Goal: Task Accomplishment & Management: Complete application form

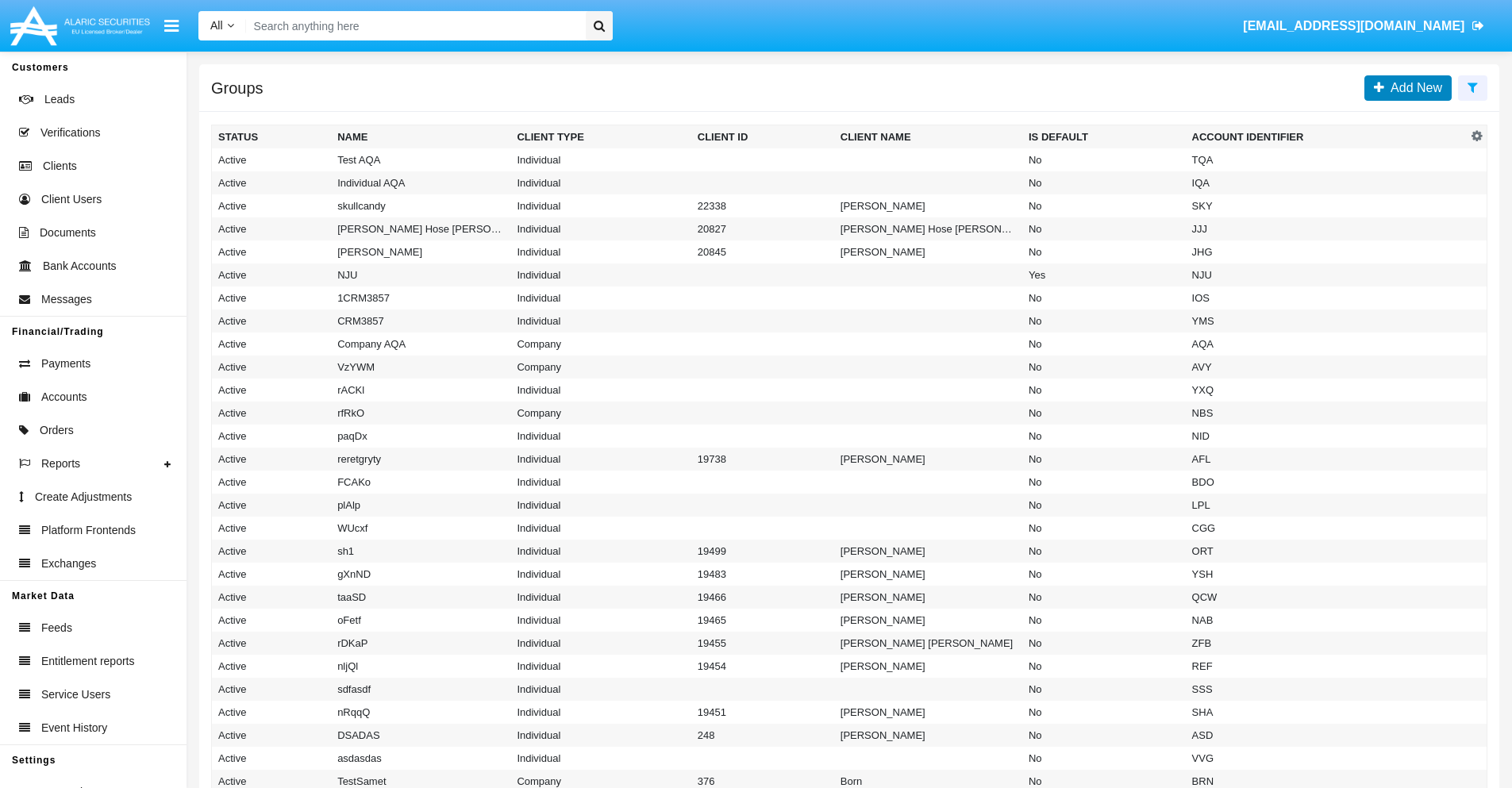
click at [1413, 87] on span "Add New" at bounding box center [1413, 87] width 58 height 13
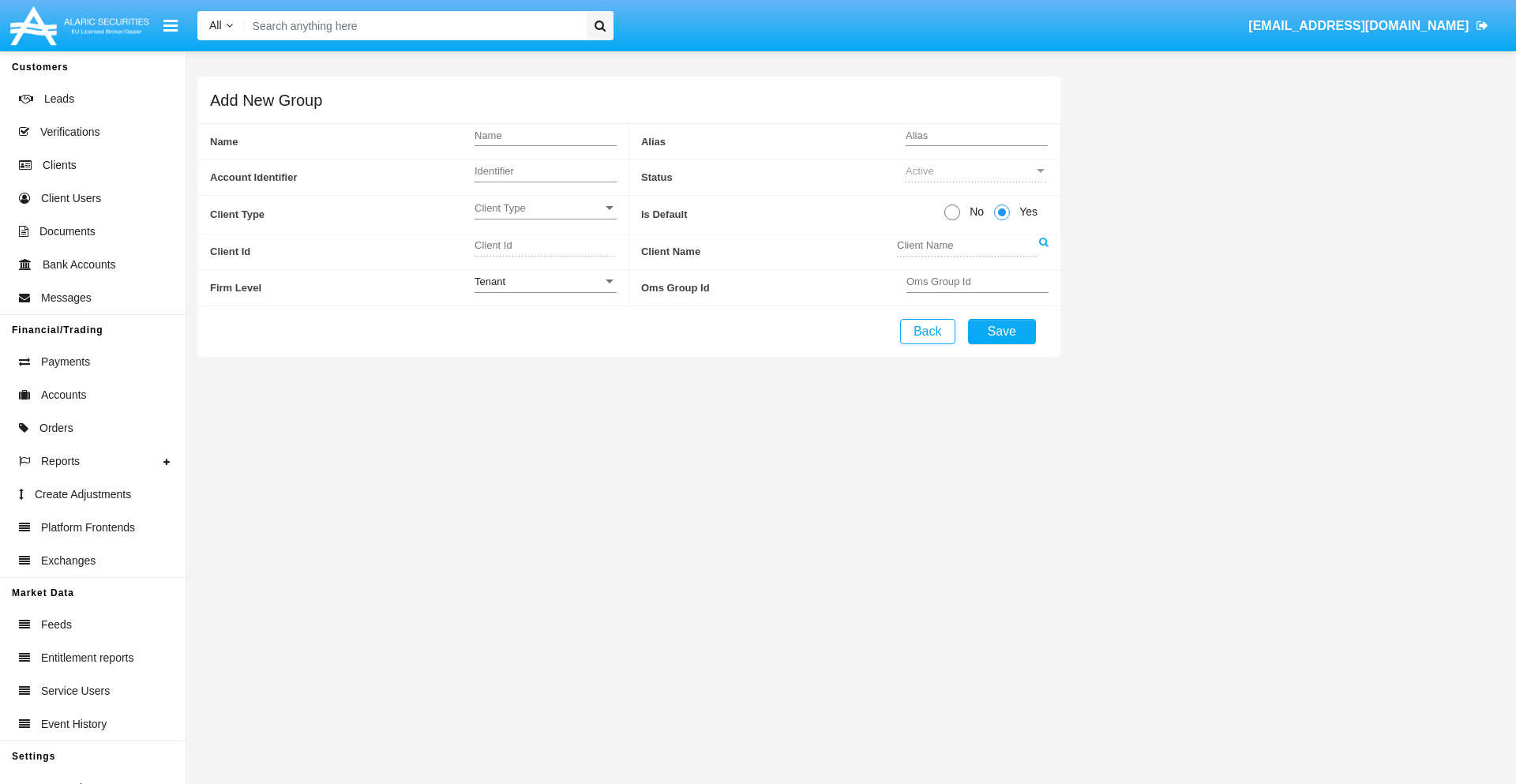
click at [973, 212] on span "No" at bounding box center [974, 212] width 28 height 17
click at [952, 220] on input "No" at bounding box center [951, 220] width 1 height 1
radio input "true"
type input "UjHgI"
type input "X"
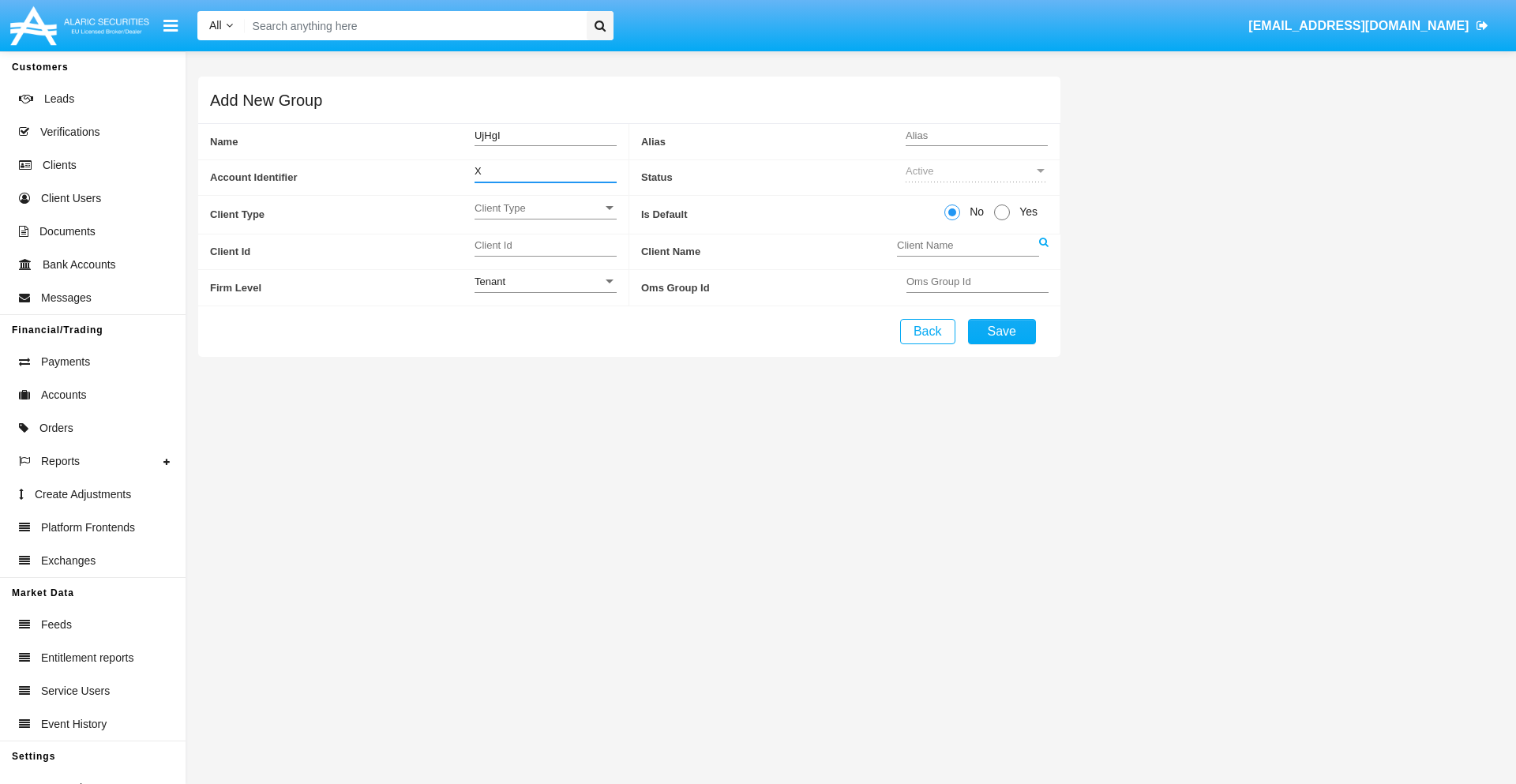
click at [545, 207] on span "Client Type" at bounding box center [538, 207] width 128 height 13
click at [545, 216] on span "Individual" at bounding box center [545, 216] width 142 height 31
click at [545, 281] on div "Tenant" at bounding box center [538, 281] width 128 height 13
click at [545, 290] on span "Tenant" at bounding box center [533, 290] width 117 height 31
type input "JnzCh"
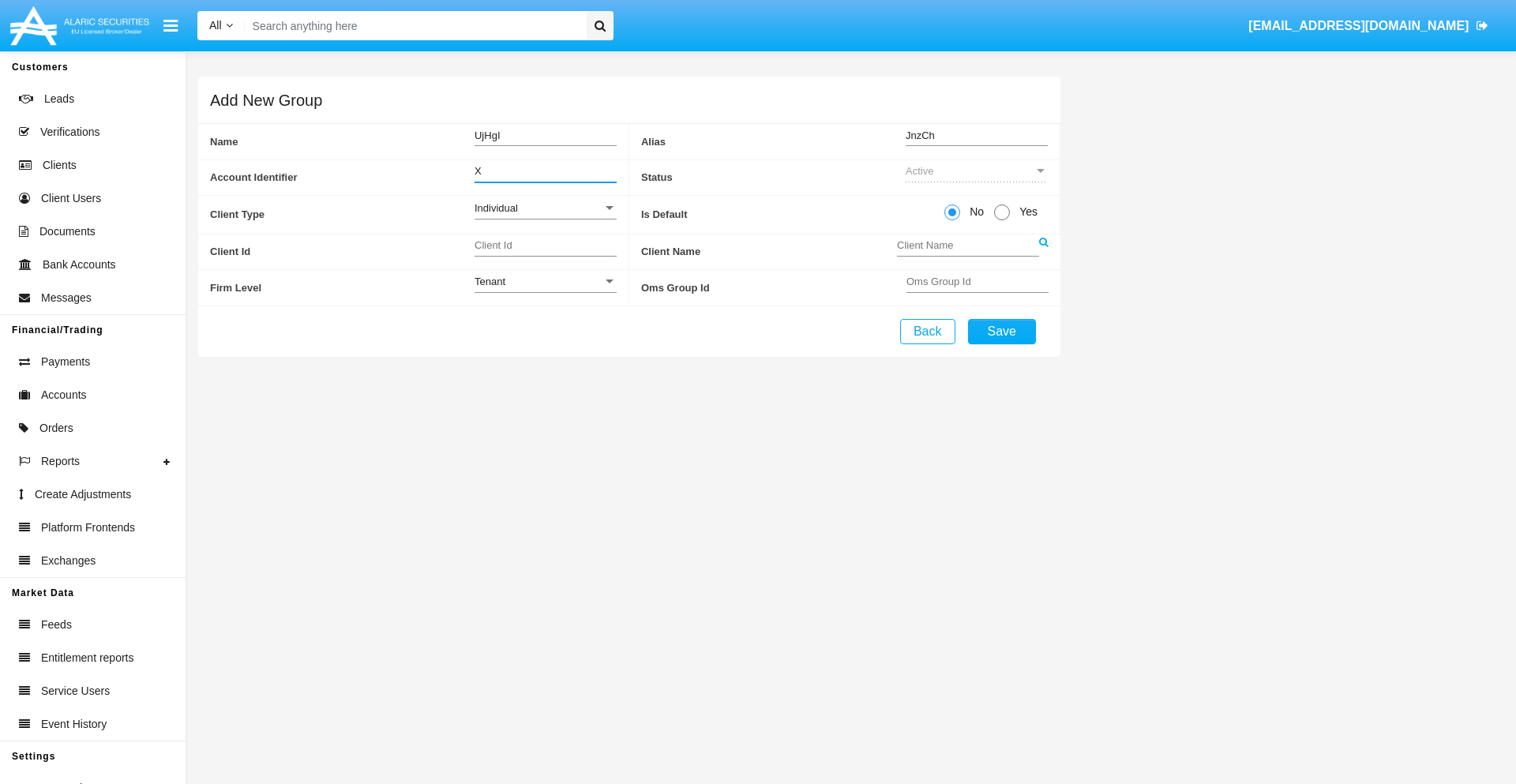
type input "X"
click at [1001, 331] on button "Save" at bounding box center [1002, 331] width 68 height 25
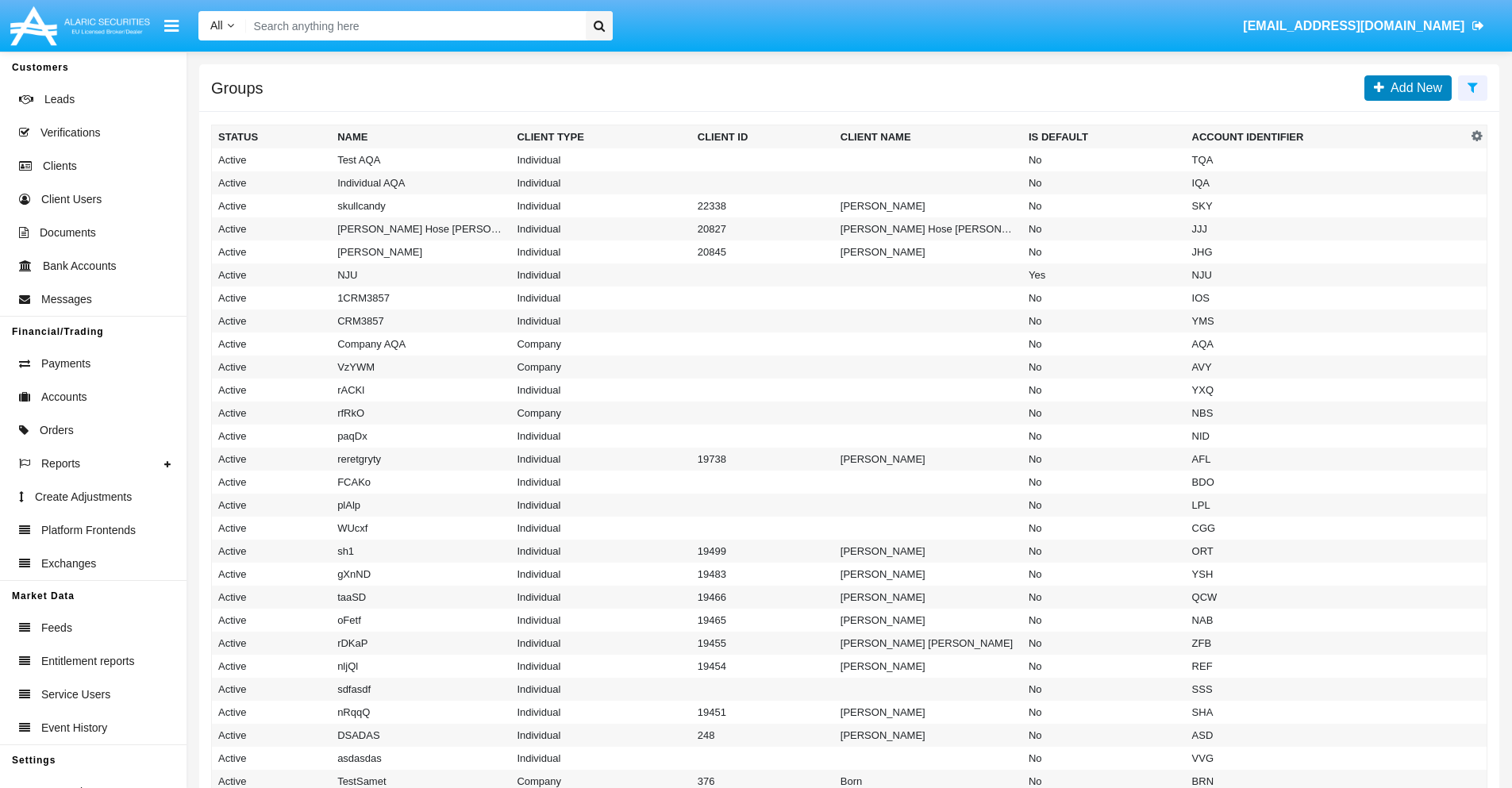
click at [1413, 87] on span "Add New" at bounding box center [1413, 87] width 58 height 13
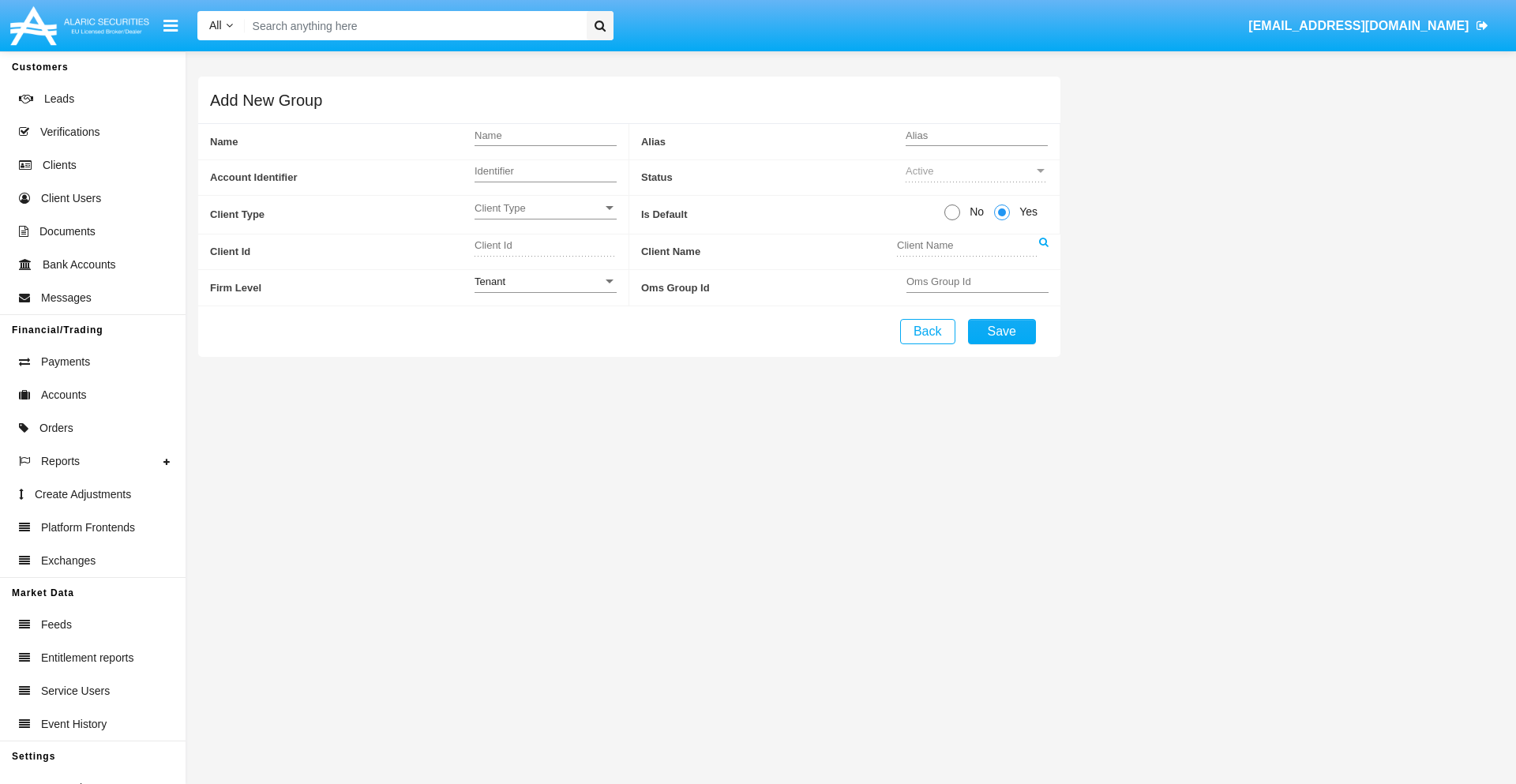
click at [973, 212] on span "No" at bounding box center [974, 212] width 28 height 17
click at [952, 220] on input "No" at bounding box center [951, 220] width 1 height 1
radio input "true"
click at [545, 207] on span "Client Type" at bounding box center [538, 207] width 128 height 13
click at [545, 247] on span "Company" at bounding box center [545, 247] width 142 height 31
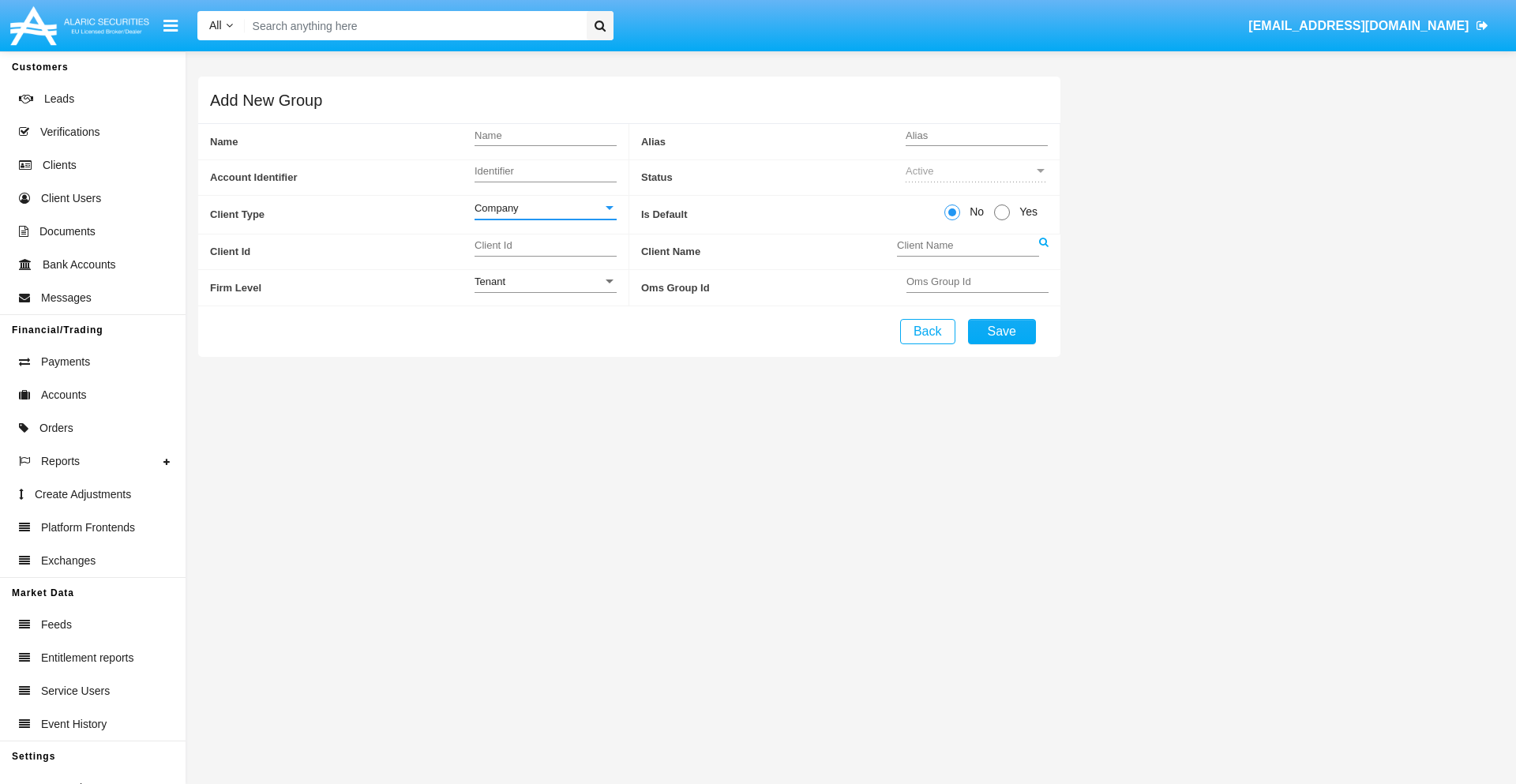
click at [1043, 251] on link at bounding box center [1043, 252] width 10 height 36
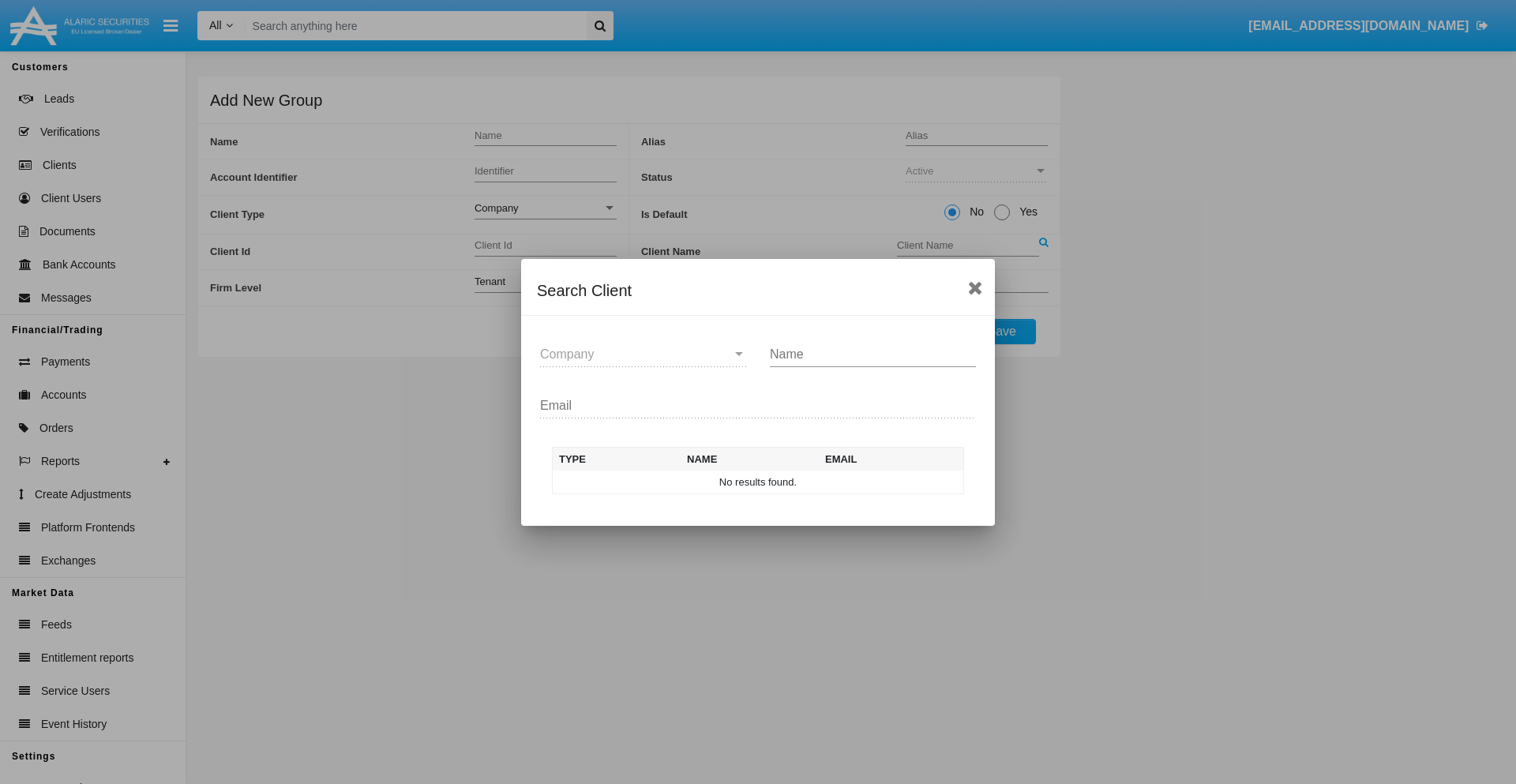
click at [873, 354] on input "Name" at bounding box center [873, 354] width 206 height 14
type input "FlashTurtles"
click at [772, 481] on td "FlashTurtles" at bounding box center [772, 482] width 165 height 24
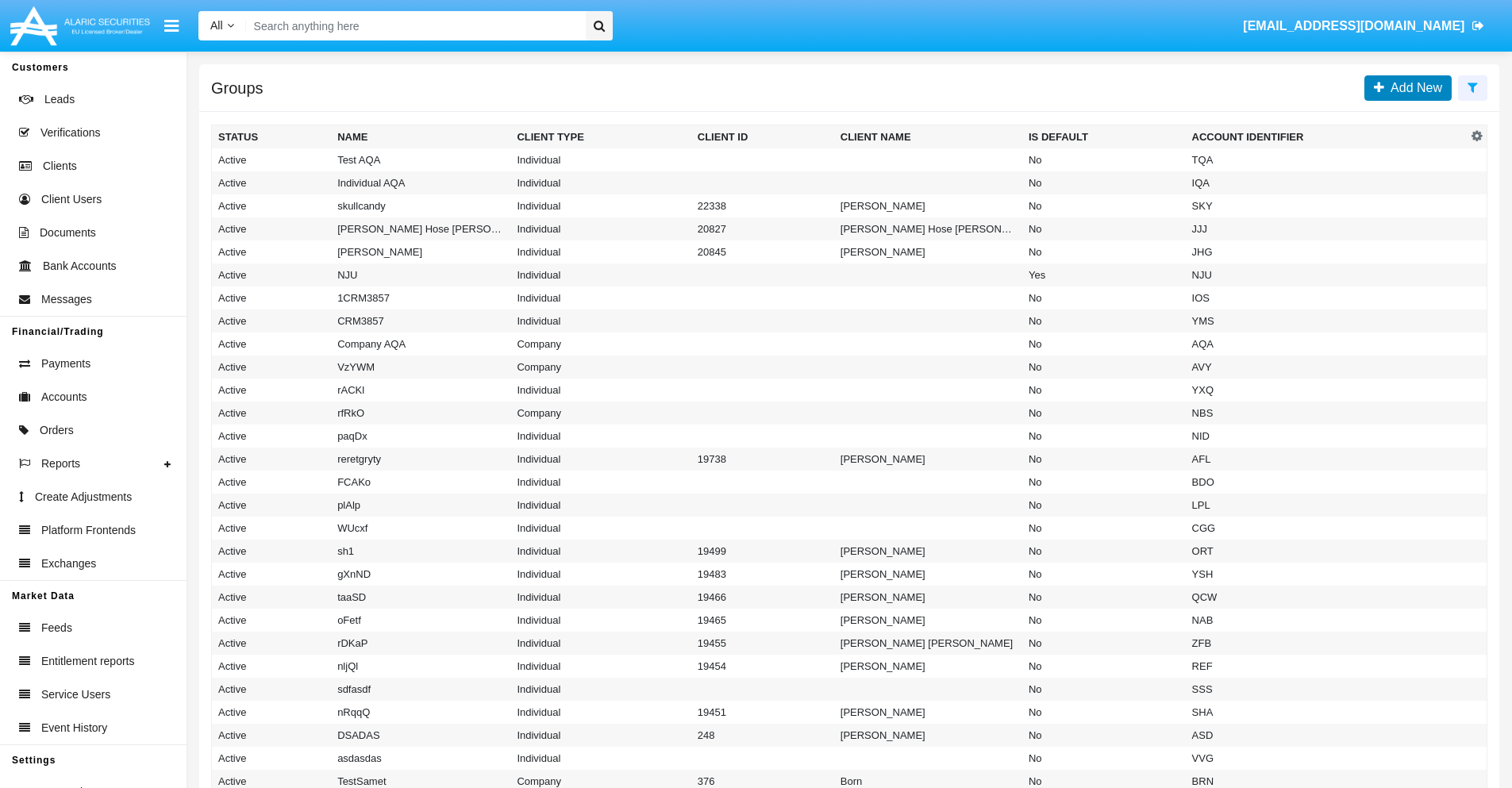
click at [1413, 87] on span "Add New" at bounding box center [1413, 87] width 58 height 13
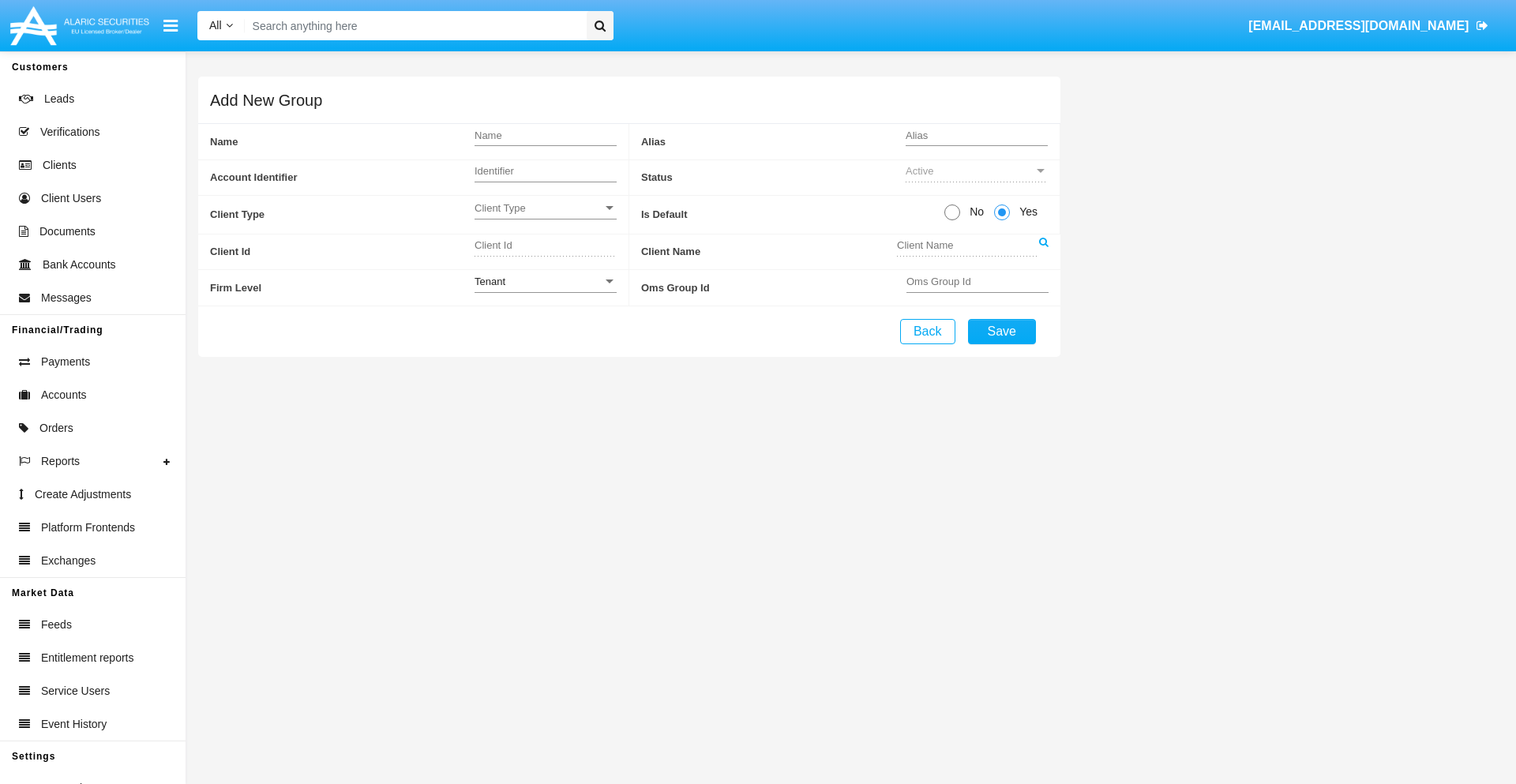
click at [973, 212] on span "No" at bounding box center [974, 212] width 28 height 17
click at [952, 220] on input "No" at bounding box center [951, 220] width 1 height 1
radio input "true"
click at [545, 207] on span "Client Type" at bounding box center [538, 207] width 128 height 13
click at [545, 216] on span "Individual" at bounding box center [545, 216] width 142 height 31
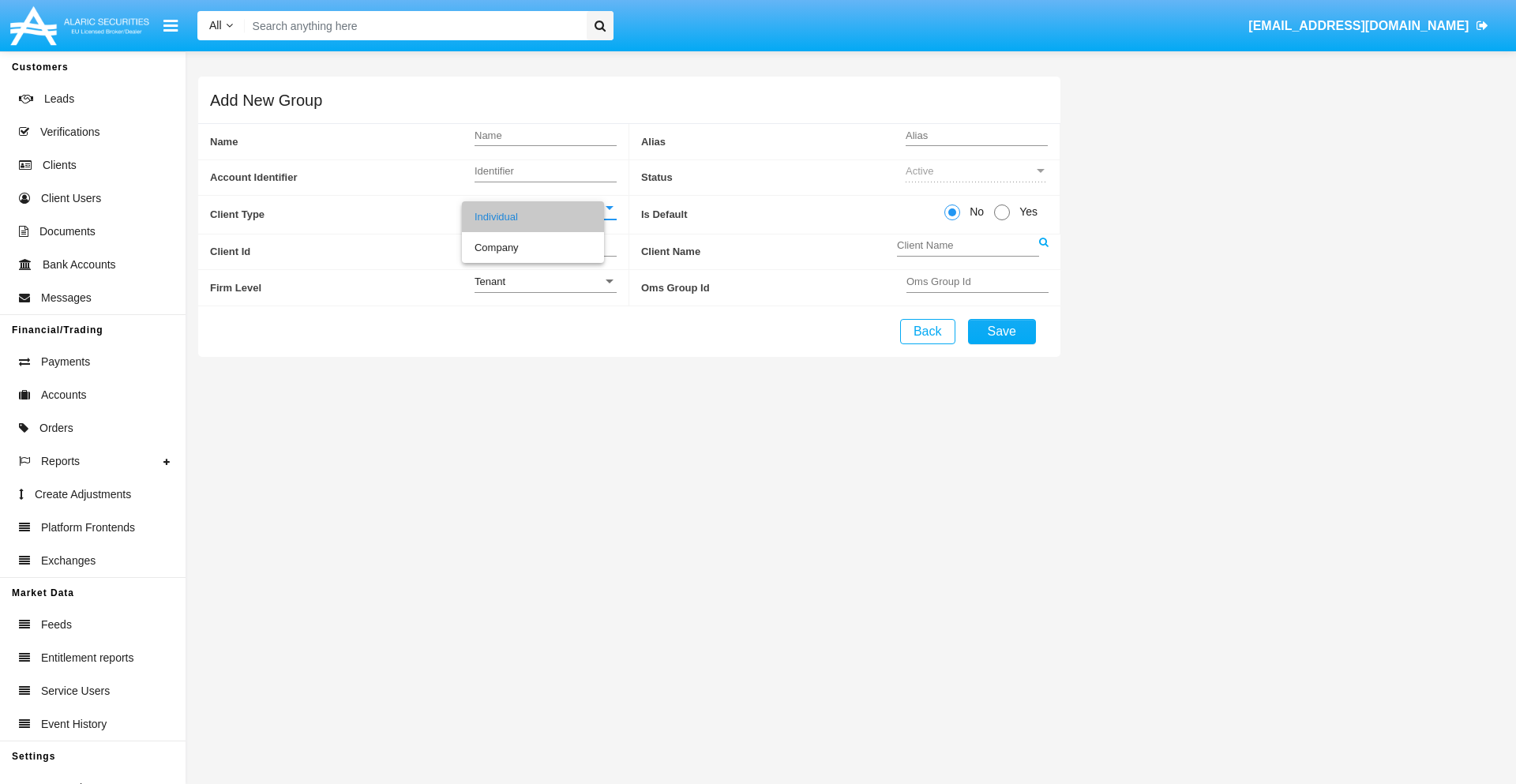
click at [1043, 251] on link at bounding box center [1043, 252] width 10 height 36
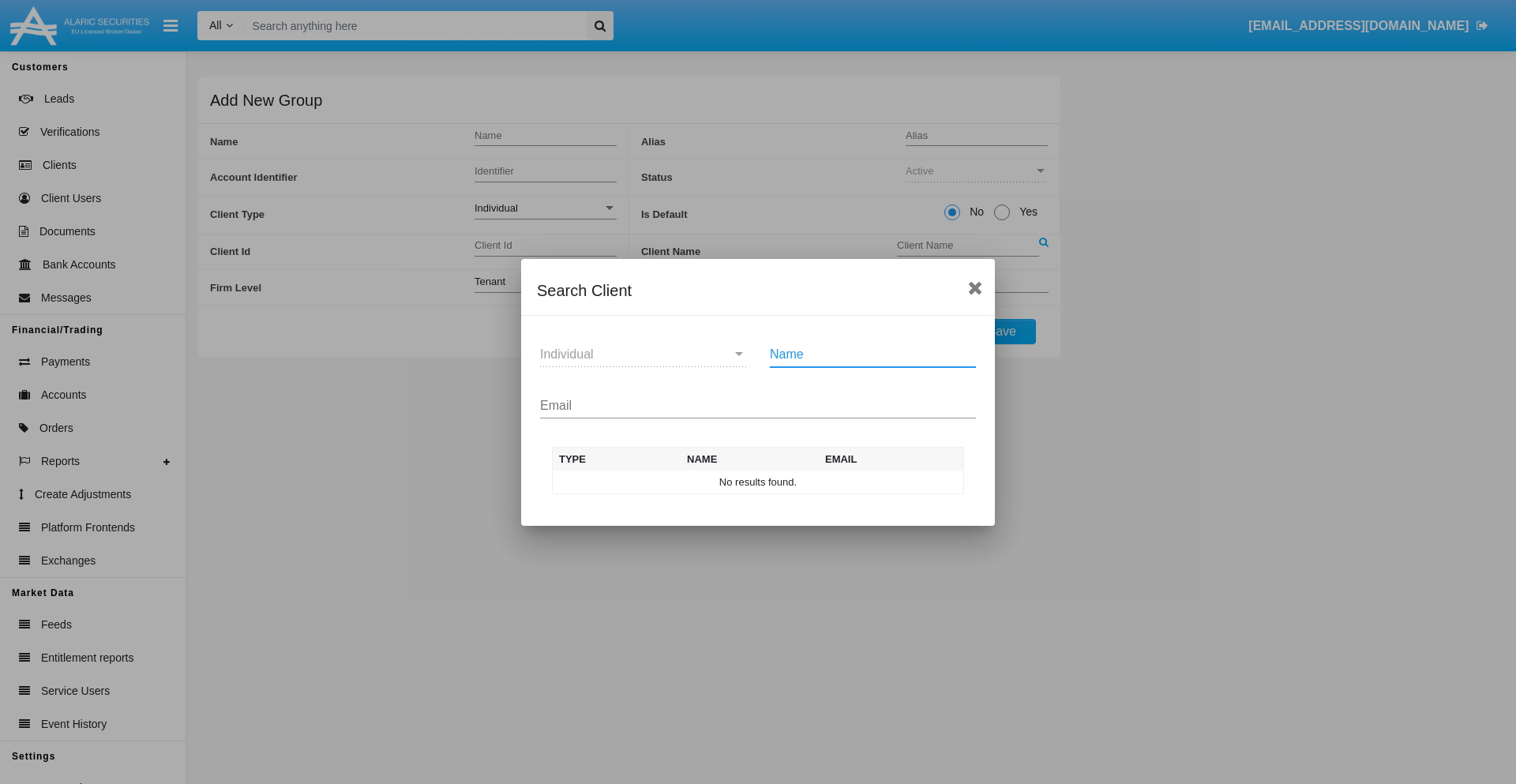
click at [758, 405] on input "Email" at bounding box center [758, 406] width 436 height 14
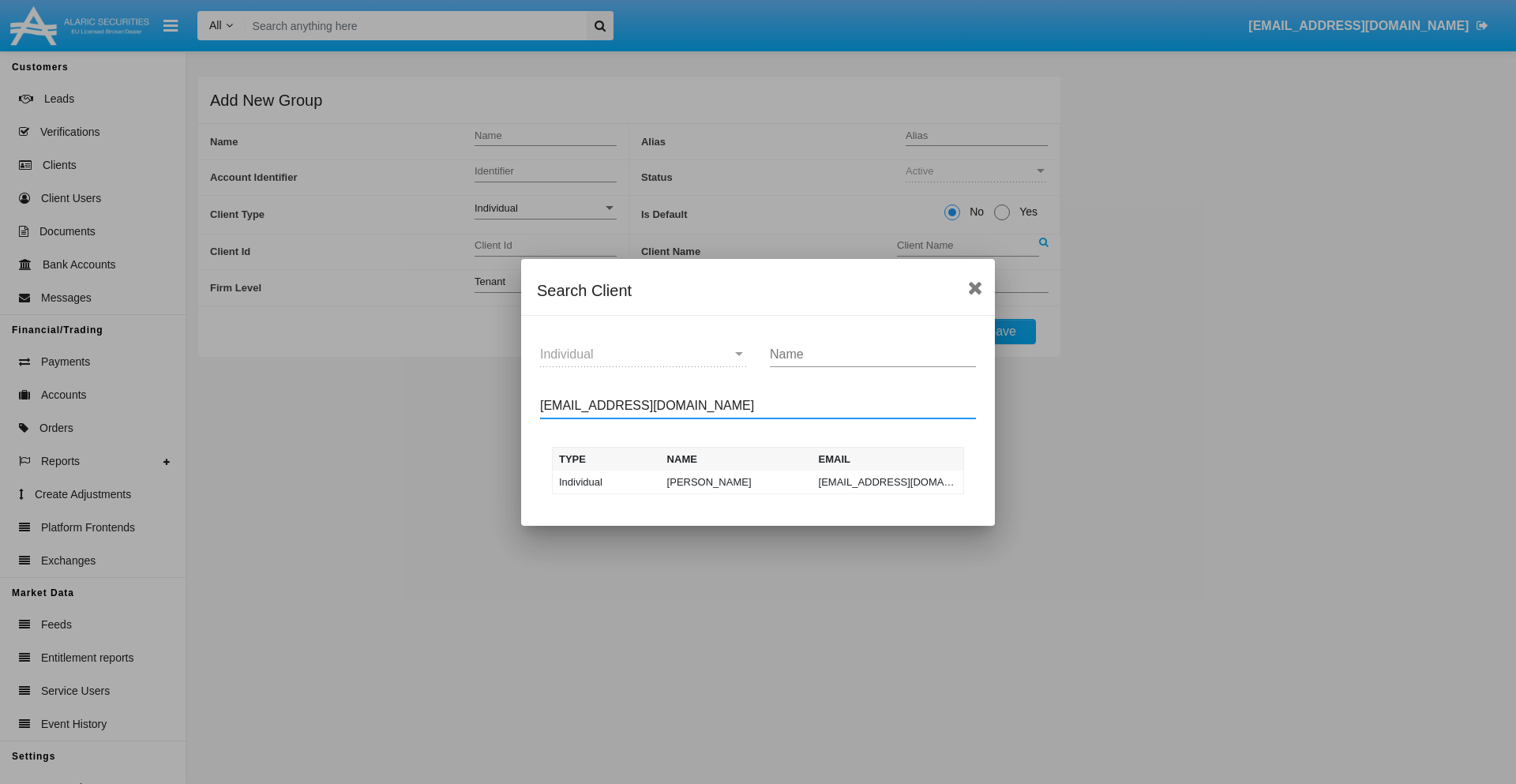
type input "[EMAIL_ADDRESS][DOMAIN_NAME]"
click at [888, 481] on td "[EMAIL_ADDRESS][DOMAIN_NAME]" at bounding box center [888, 482] width 151 height 24
